Goal: Information Seeking & Learning: Learn about a topic

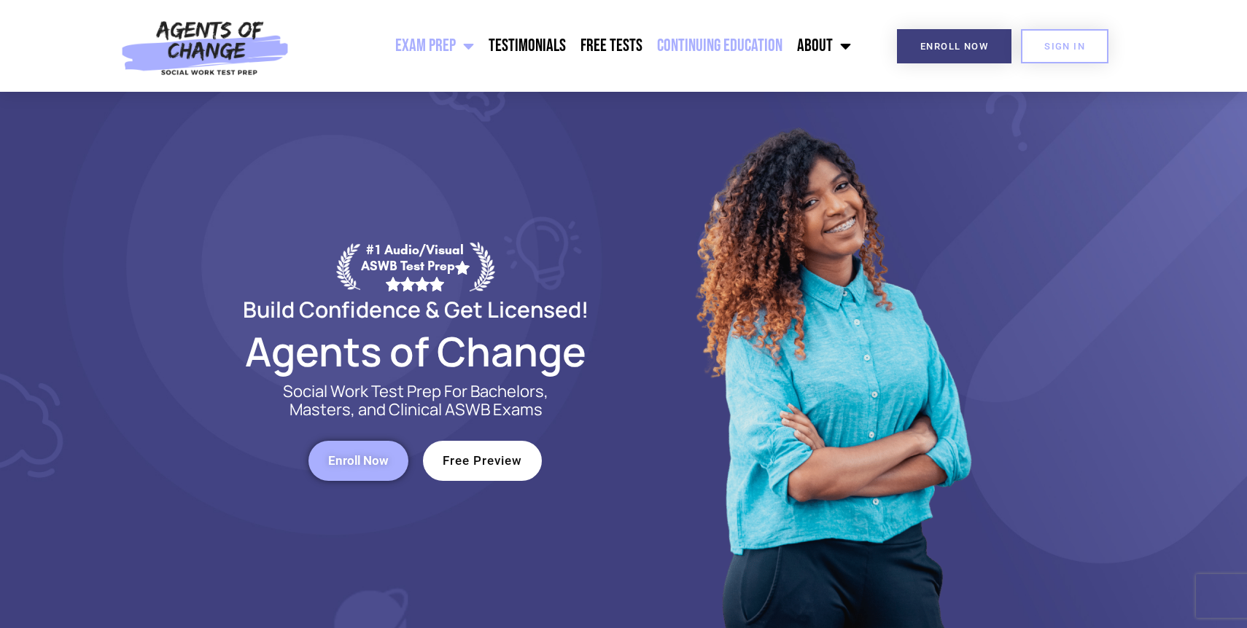
click at [739, 43] on link "Continuing Education" at bounding box center [720, 46] width 140 height 36
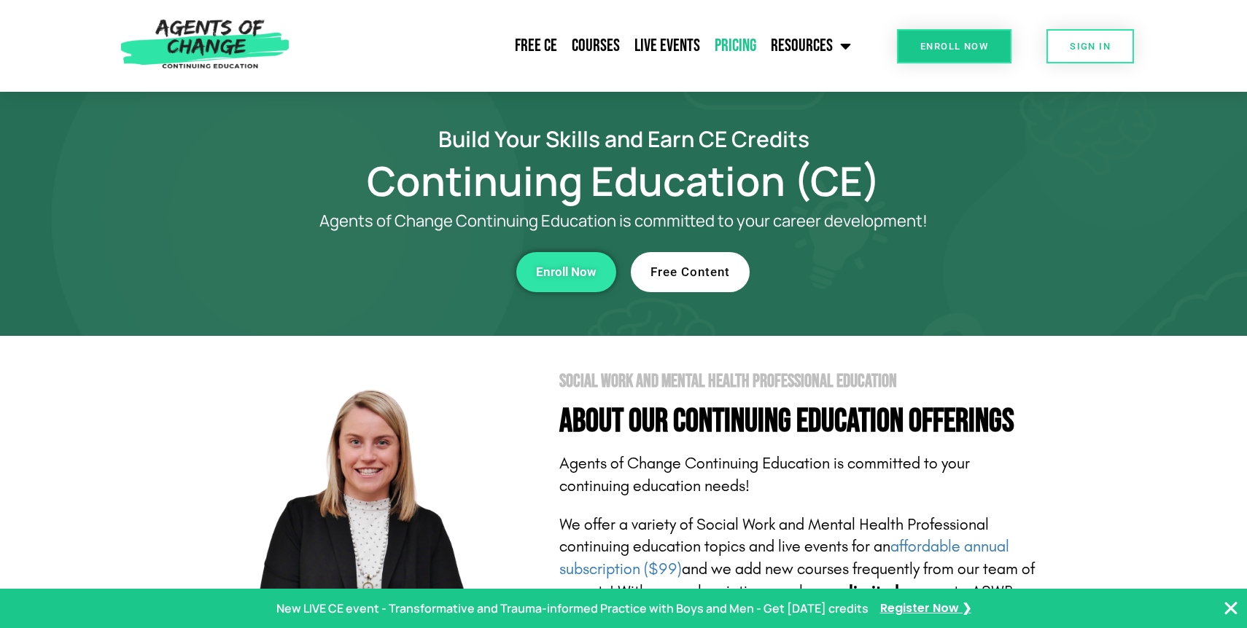
click at [744, 50] on link "Pricing" at bounding box center [735, 46] width 56 height 36
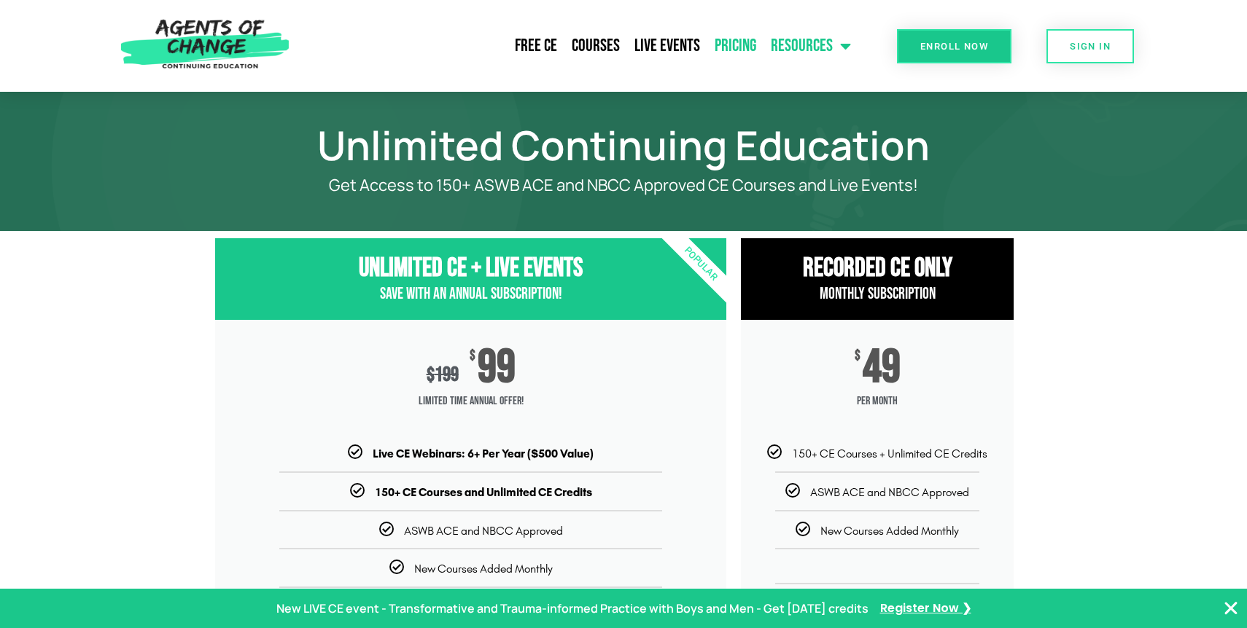
click at [788, 46] on link "Resources" at bounding box center [810, 46] width 95 height 36
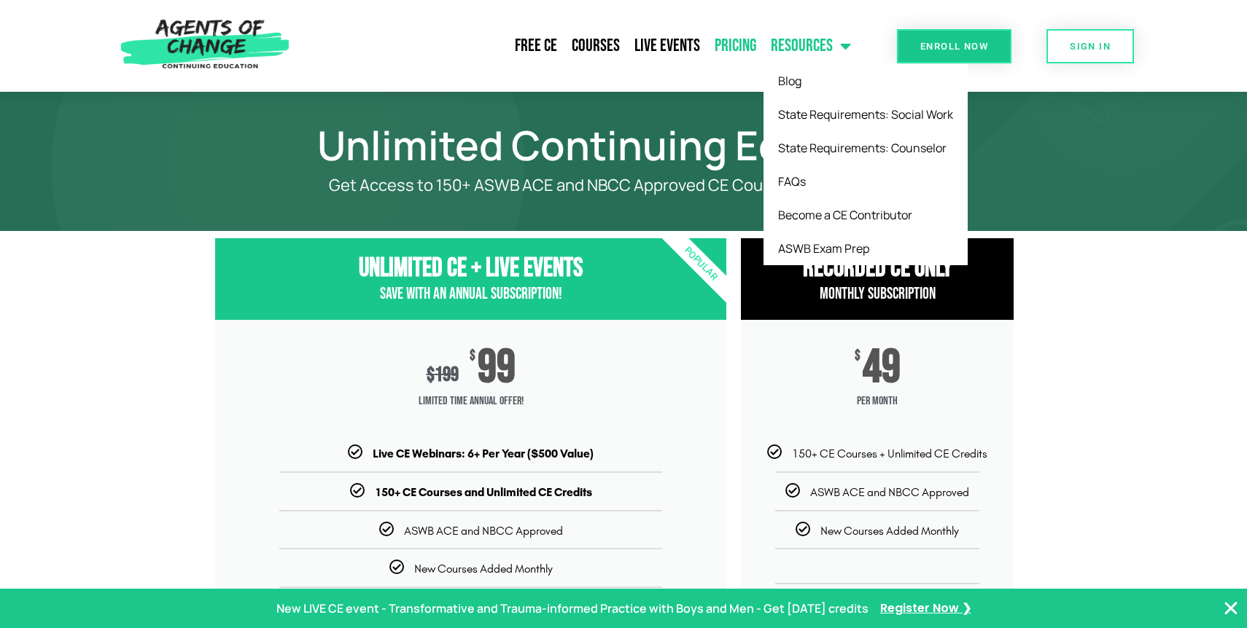
click at [785, 51] on link "Resources" at bounding box center [810, 46] width 95 height 36
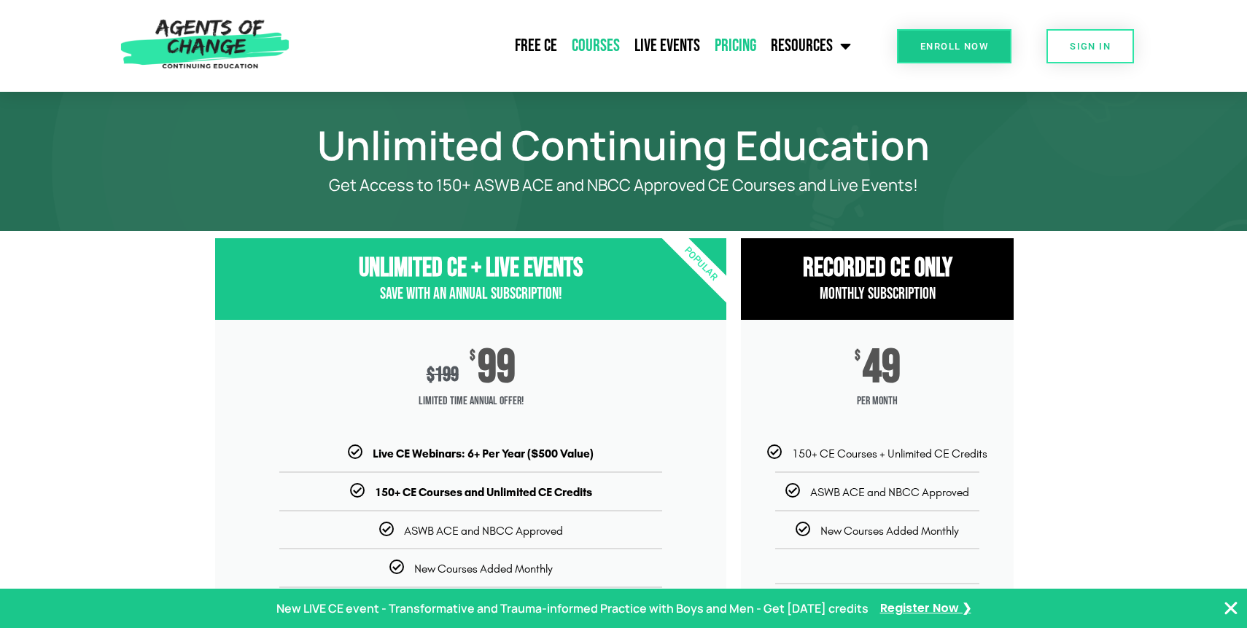
click at [622, 45] on link "Courses" at bounding box center [595, 46] width 63 height 36
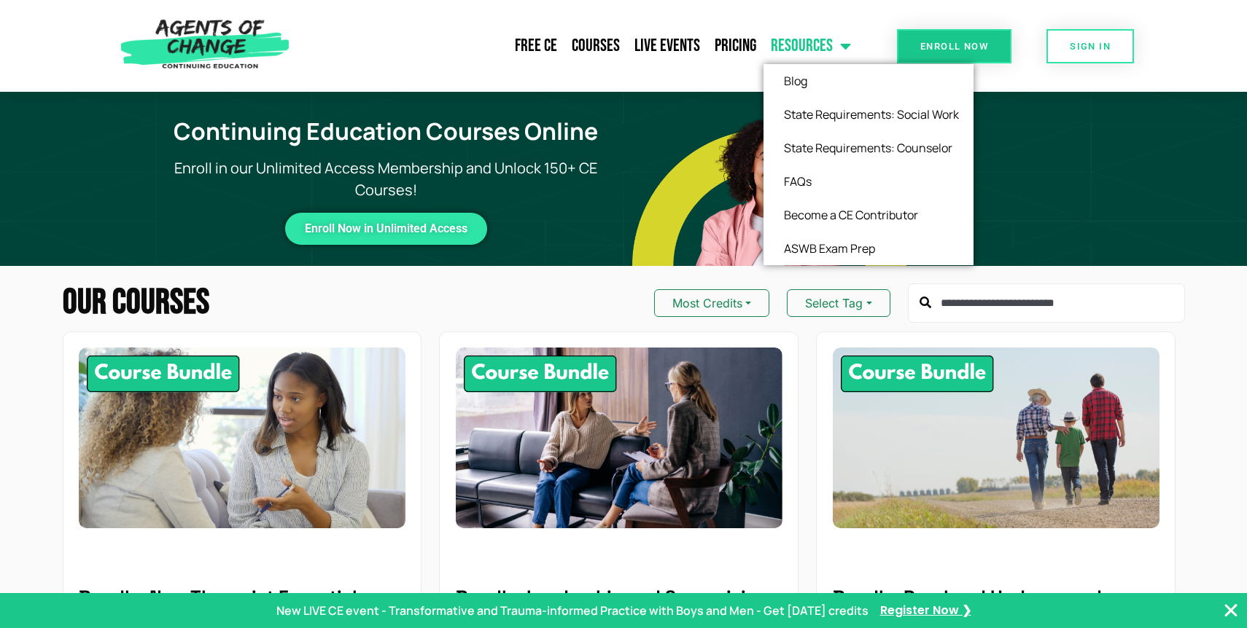
click at [786, 44] on link "Resources" at bounding box center [810, 46] width 95 height 36
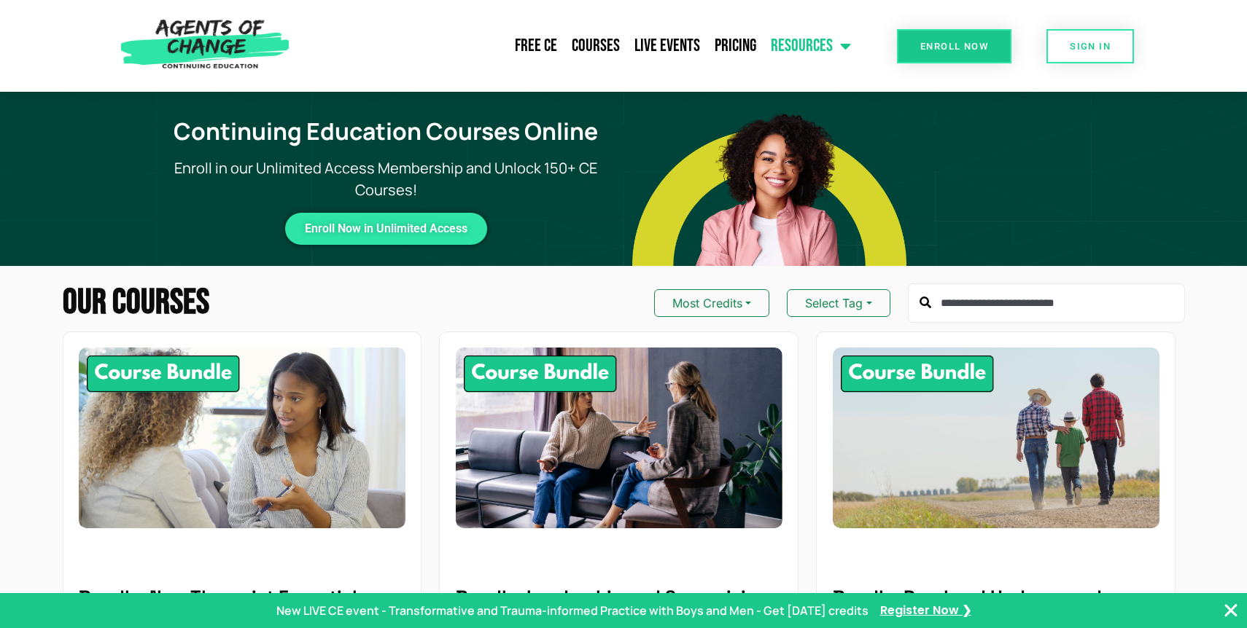
click at [787, 47] on link "Resources" at bounding box center [810, 46] width 95 height 36
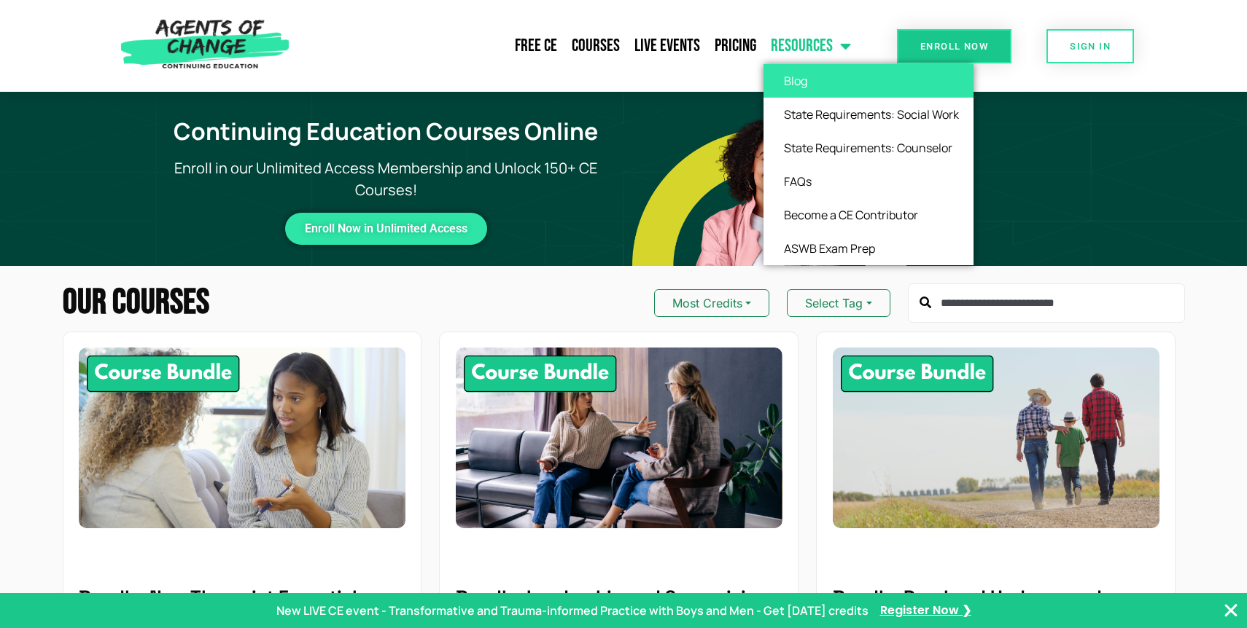
click at [791, 80] on link "Blog" at bounding box center [868, 81] width 210 height 34
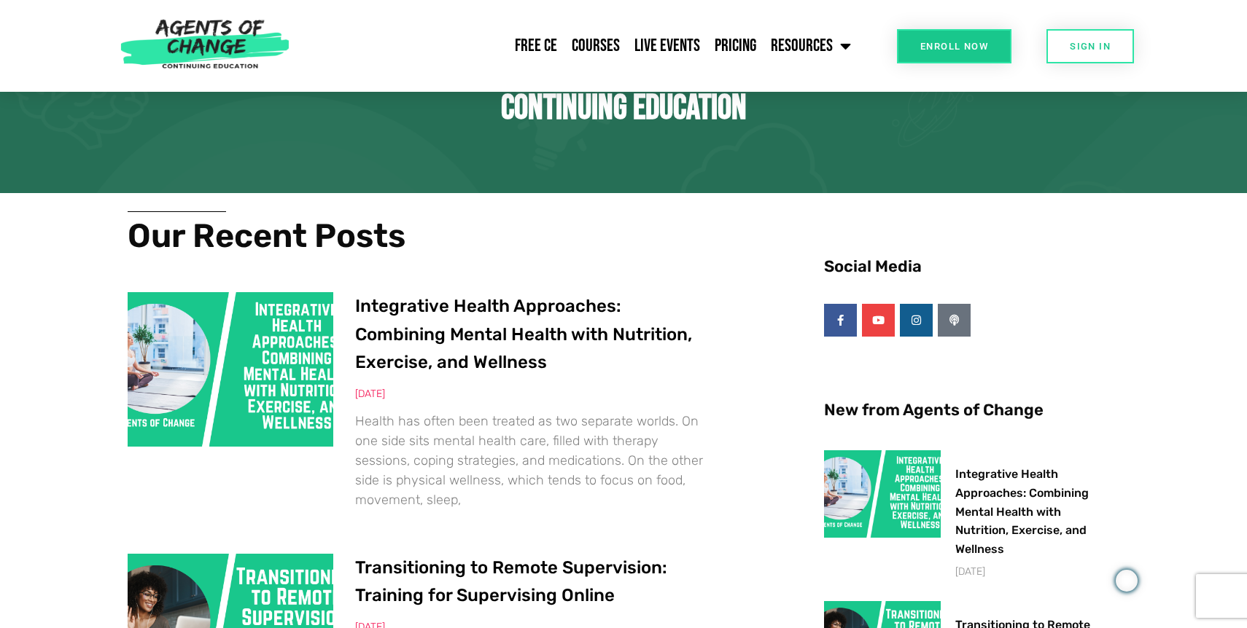
scroll to position [63, 0]
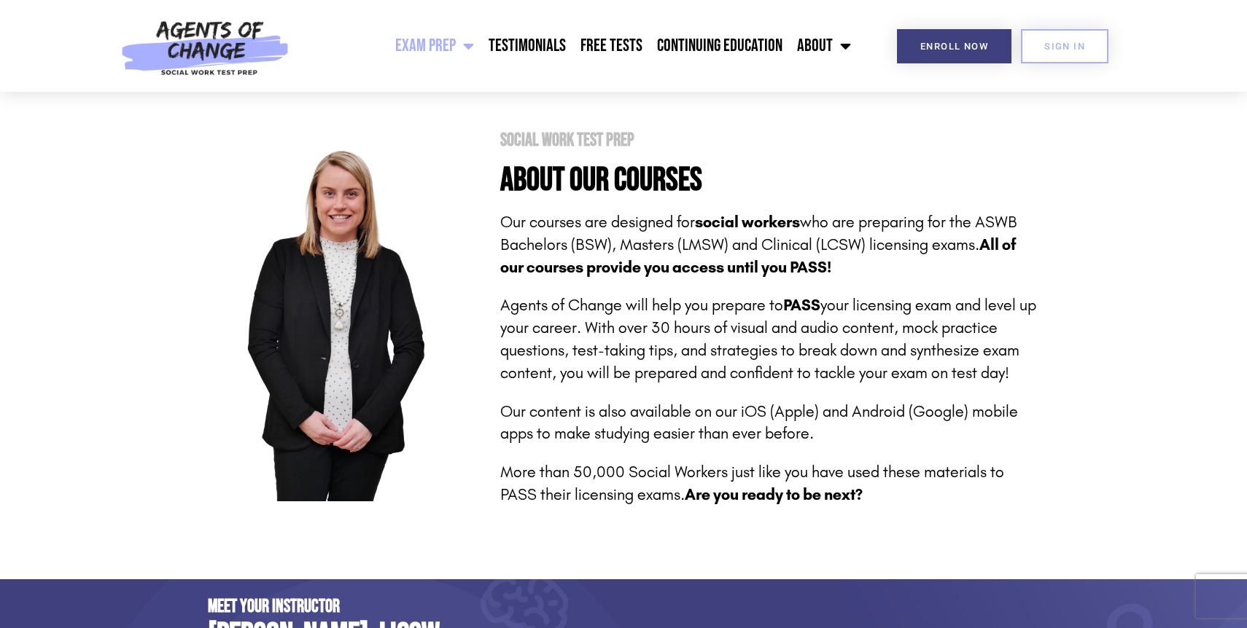
scroll to position [165, 0]
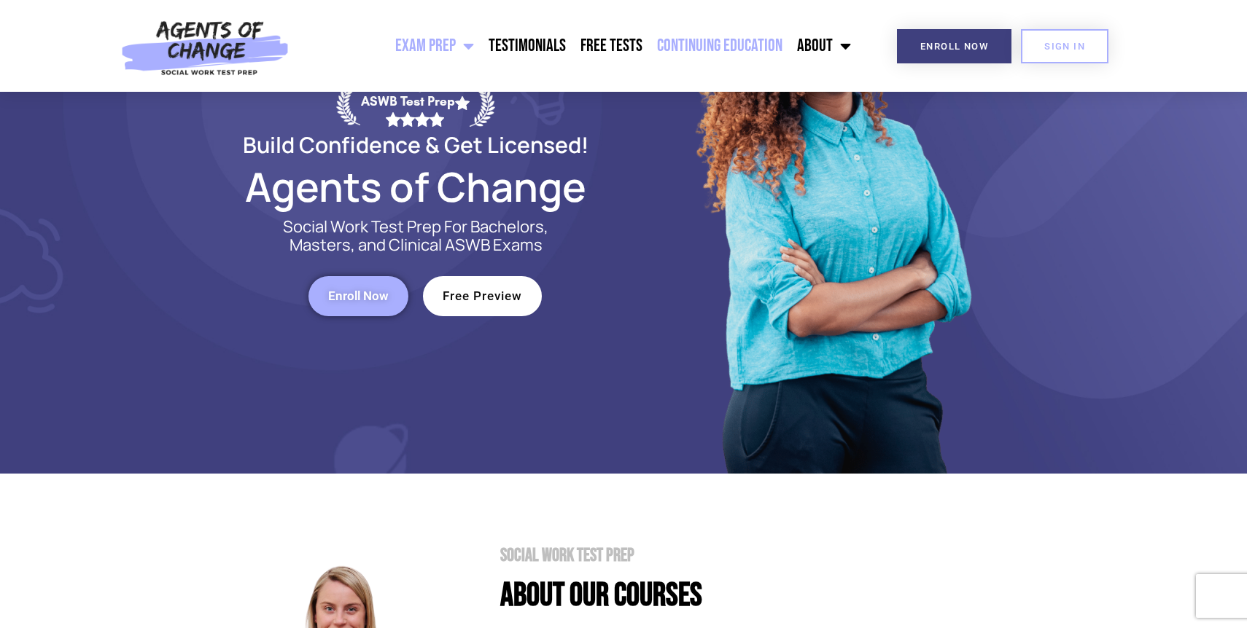
click at [760, 44] on link "Continuing Education" at bounding box center [720, 46] width 140 height 36
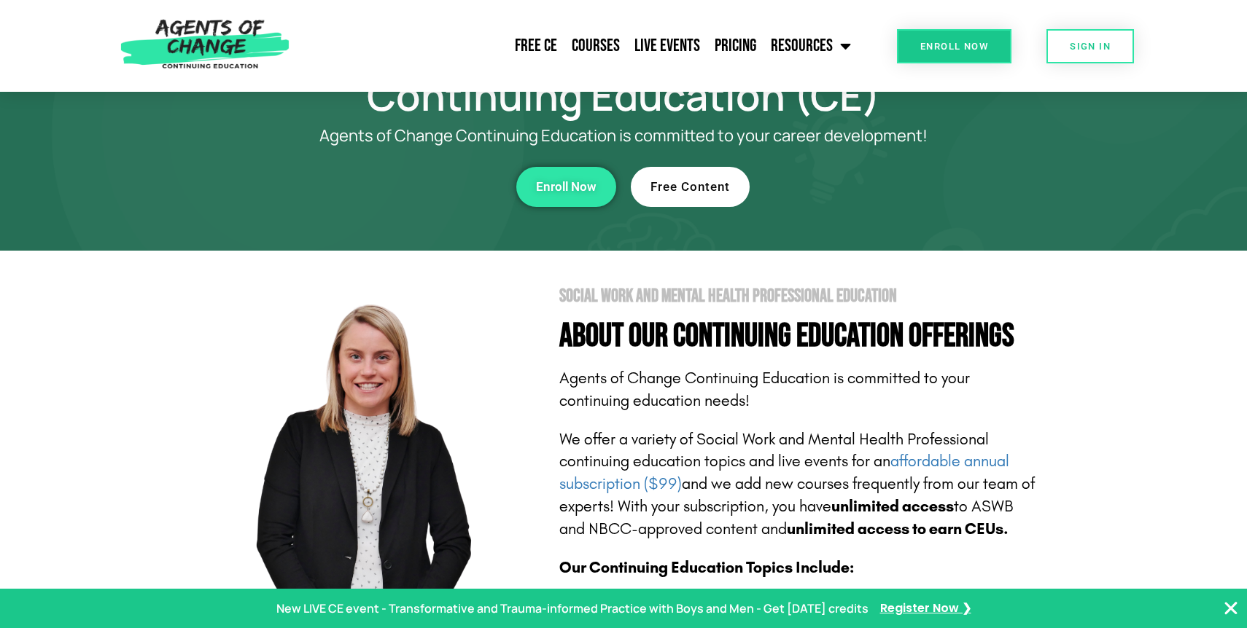
scroll to position [28, 0]
